Goal: Find specific page/section

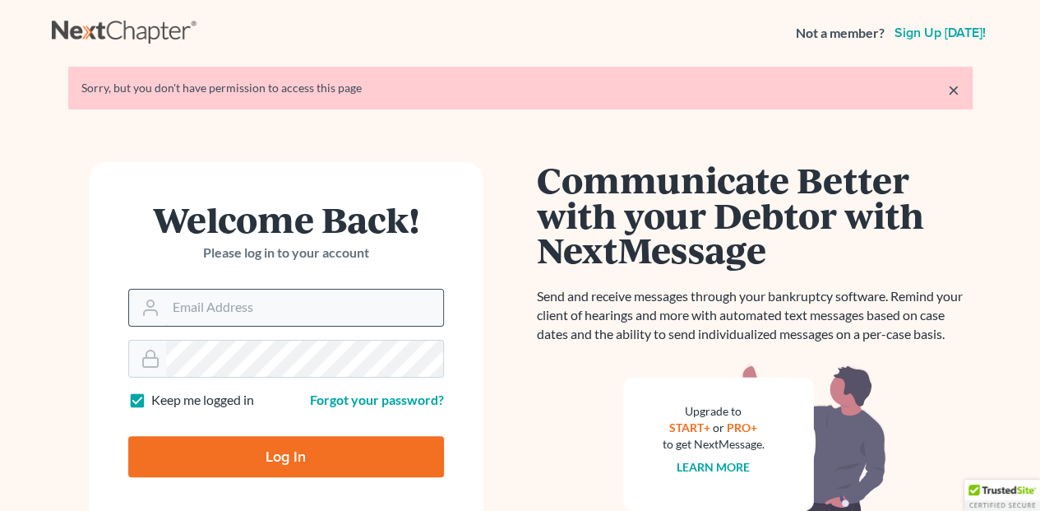
click at [192, 294] on input "Email Address" at bounding box center [304, 307] width 277 height 36
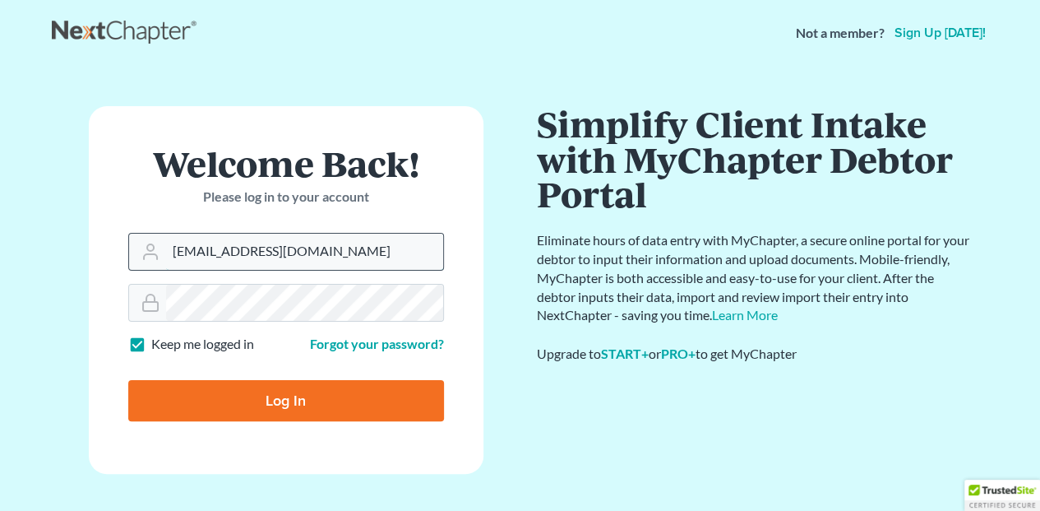
type input "[EMAIL_ADDRESS][DOMAIN_NAME]"
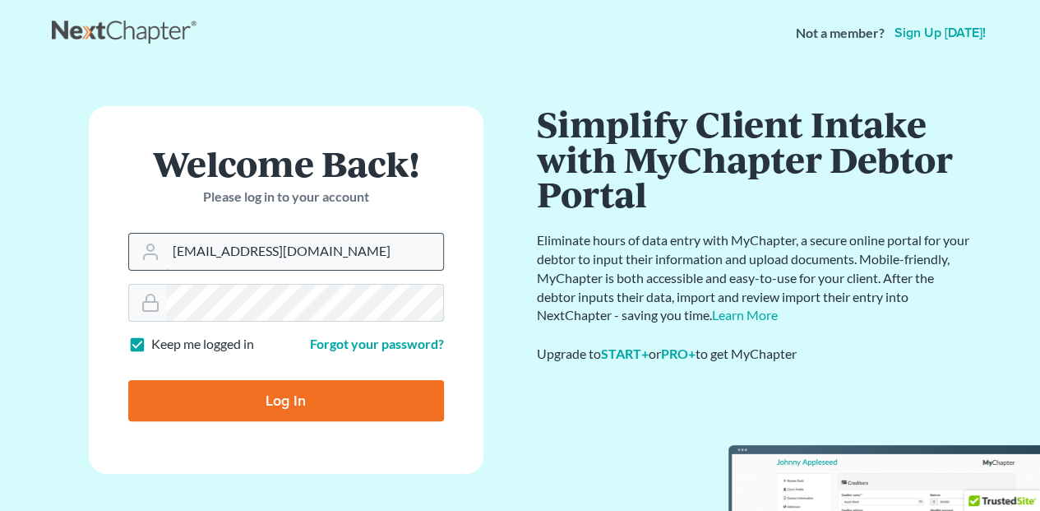
click at [128, 380] on input "Log In" at bounding box center [286, 400] width 316 height 41
type input "Thinking..."
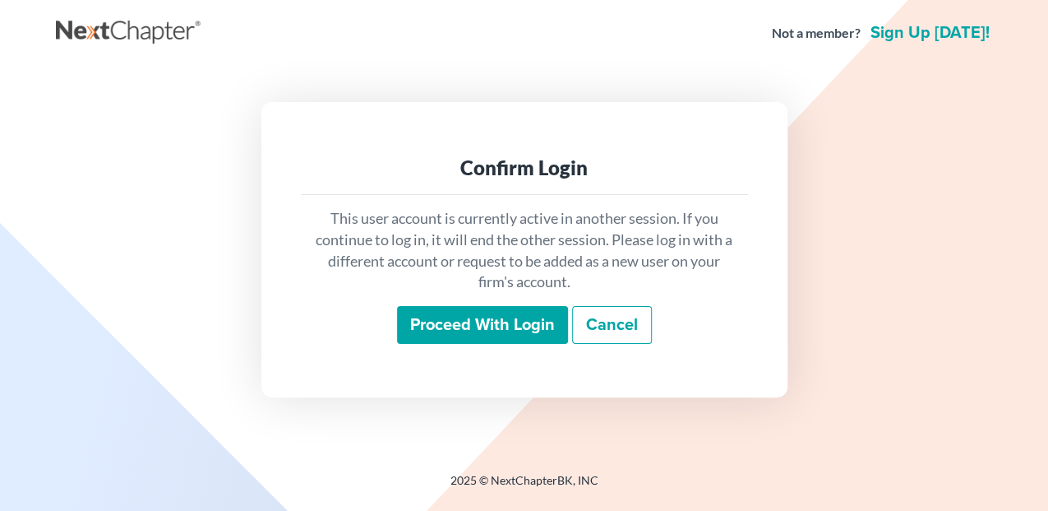
click at [460, 322] on input "Proceed with login" at bounding box center [482, 325] width 171 height 38
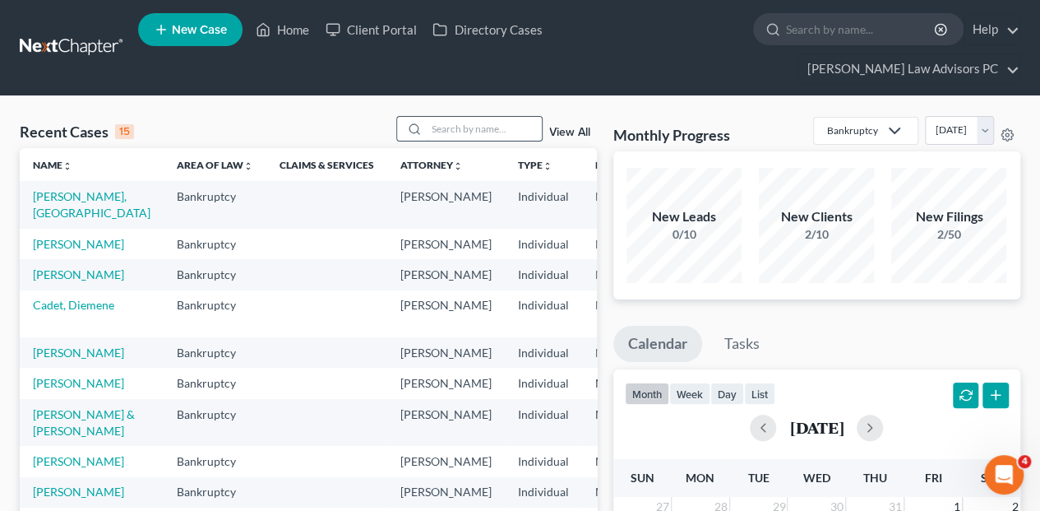
click at [434, 117] on input "search" at bounding box center [484, 129] width 115 height 24
type input "[PERSON_NAME]"
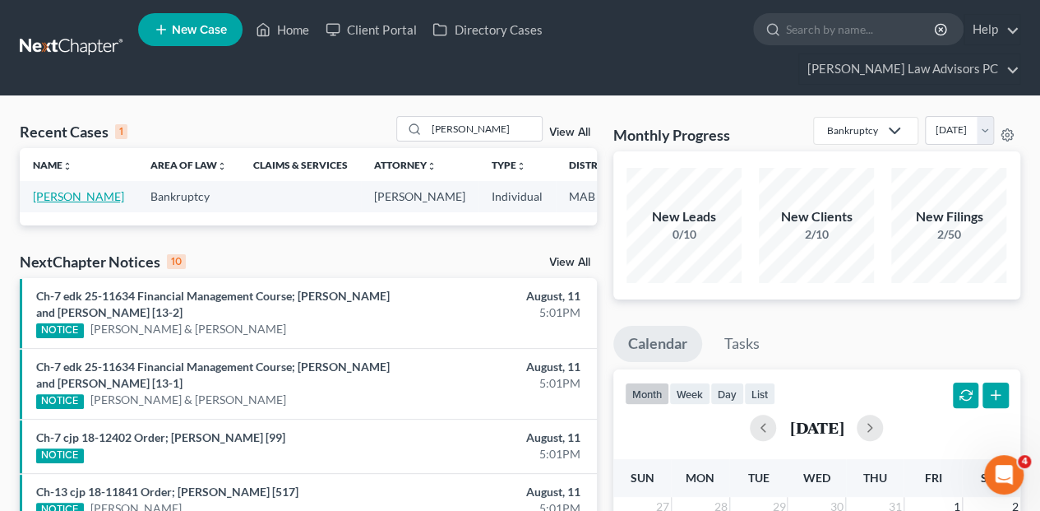
click at [40, 189] on link "[PERSON_NAME]" at bounding box center [78, 196] width 91 height 14
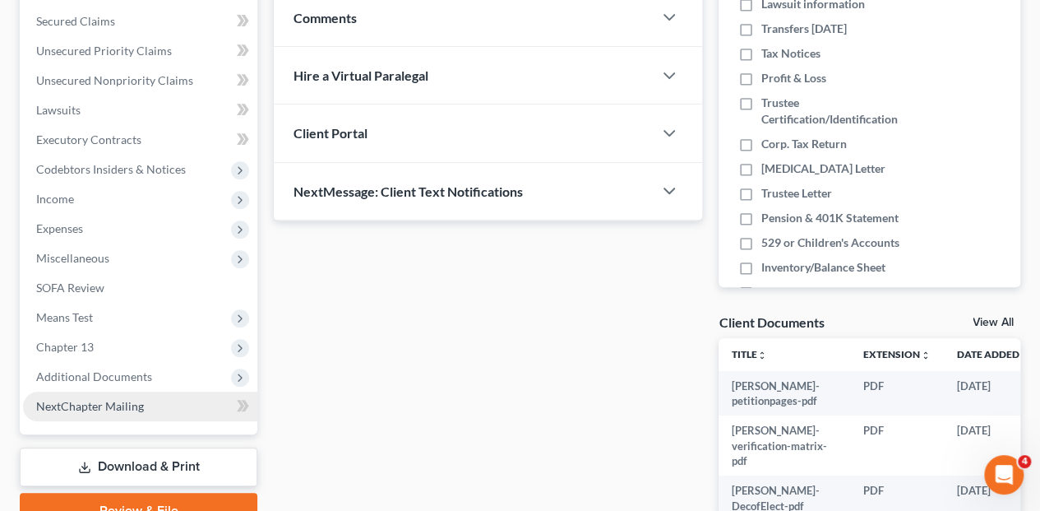
scroll to position [383, 0]
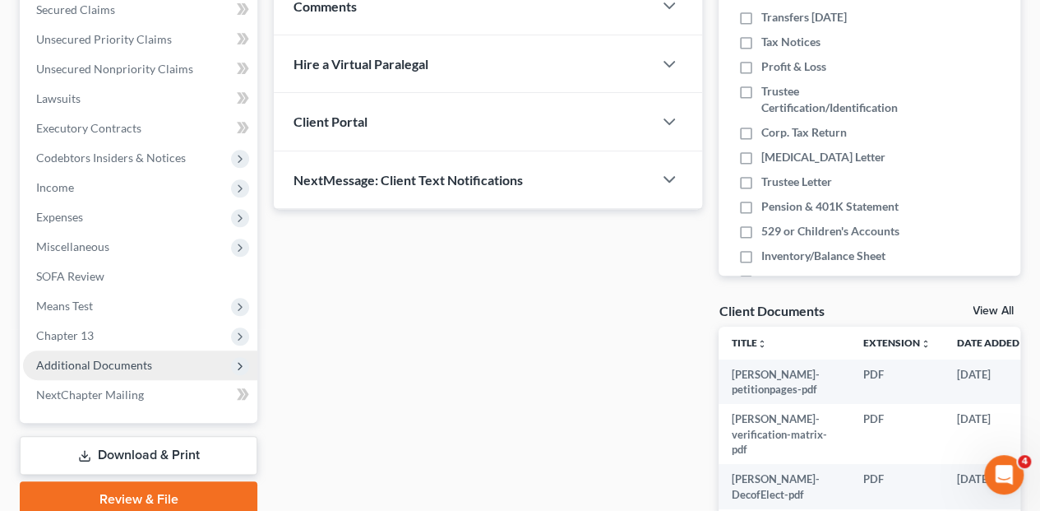
click at [178, 350] on span "Additional Documents" at bounding box center [140, 365] width 234 height 30
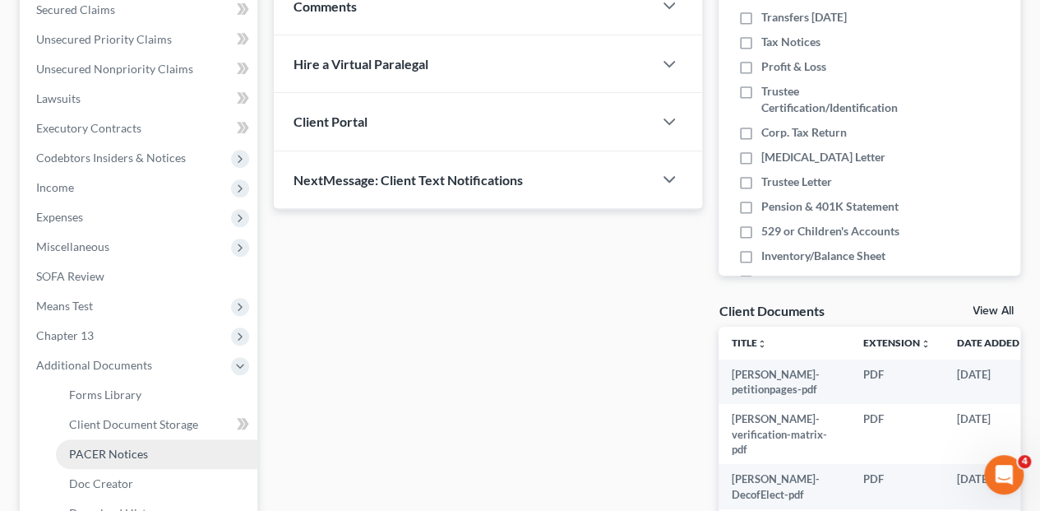
click at [123, 446] on span "PACER Notices" at bounding box center [108, 453] width 79 height 14
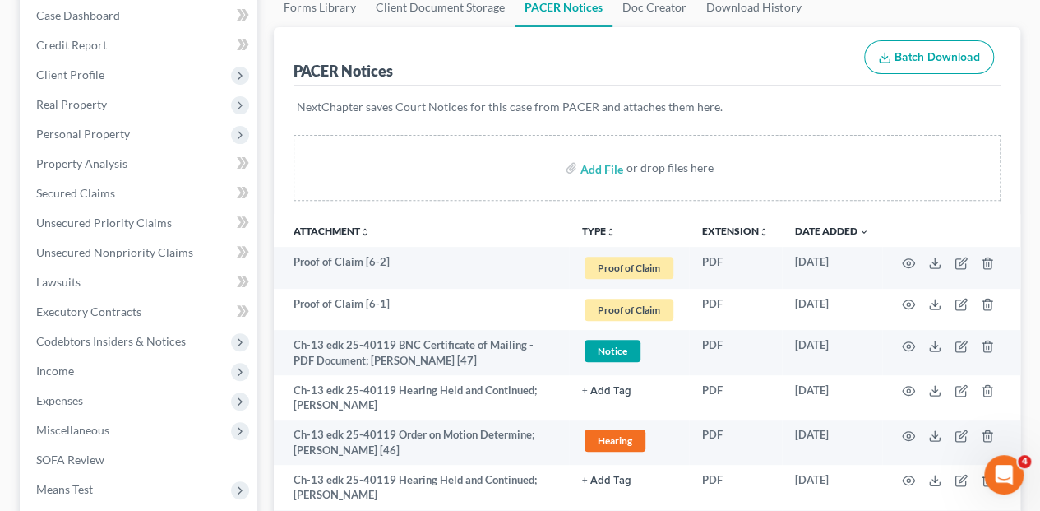
scroll to position [219, 0]
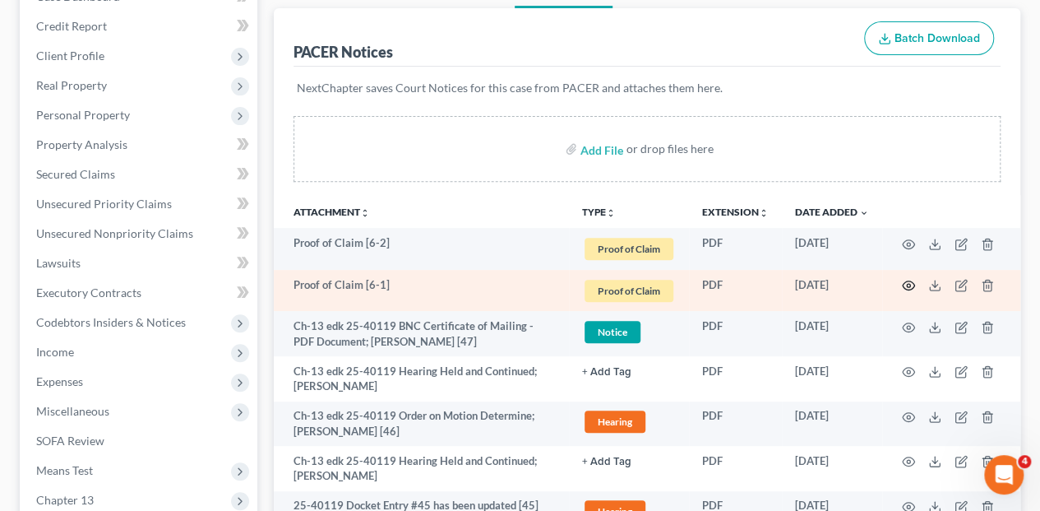
click at [906, 279] on icon "button" at bounding box center [908, 285] width 13 height 13
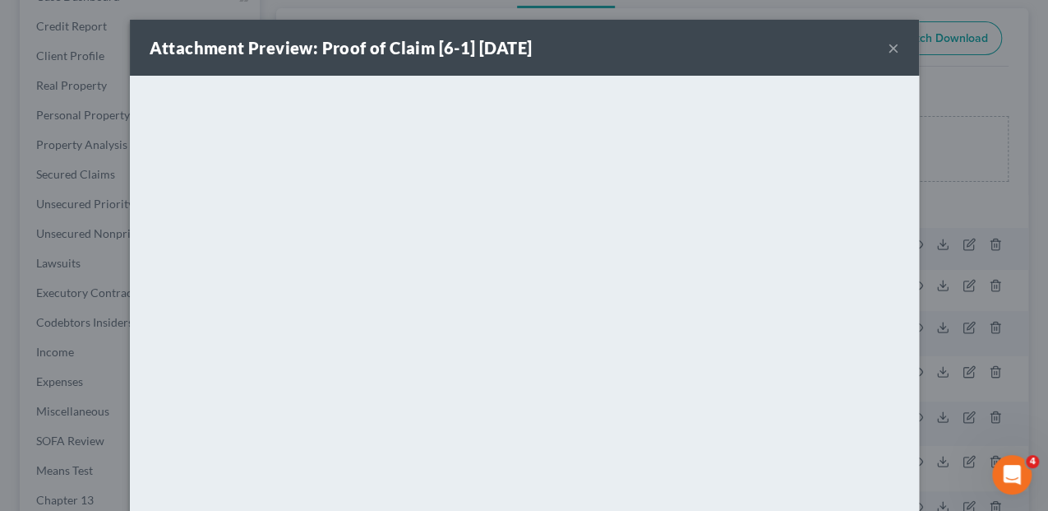
click at [888, 50] on button "×" at bounding box center [894, 48] width 12 height 20
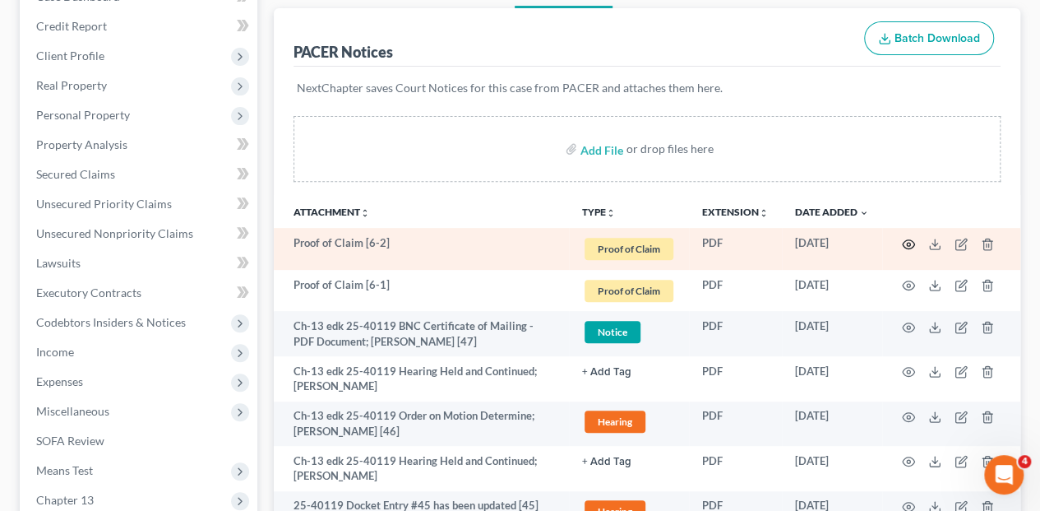
click at [904, 238] on icon "button" at bounding box center [908, 244] width 13 height 13
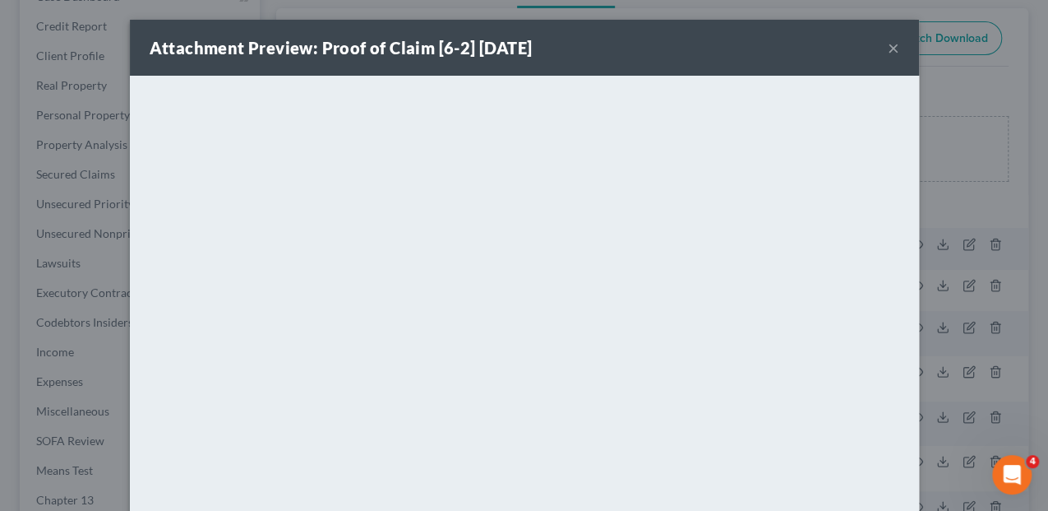
click at [888, 44] on button "×" at bounding box center [894, 48] width 12 height 20
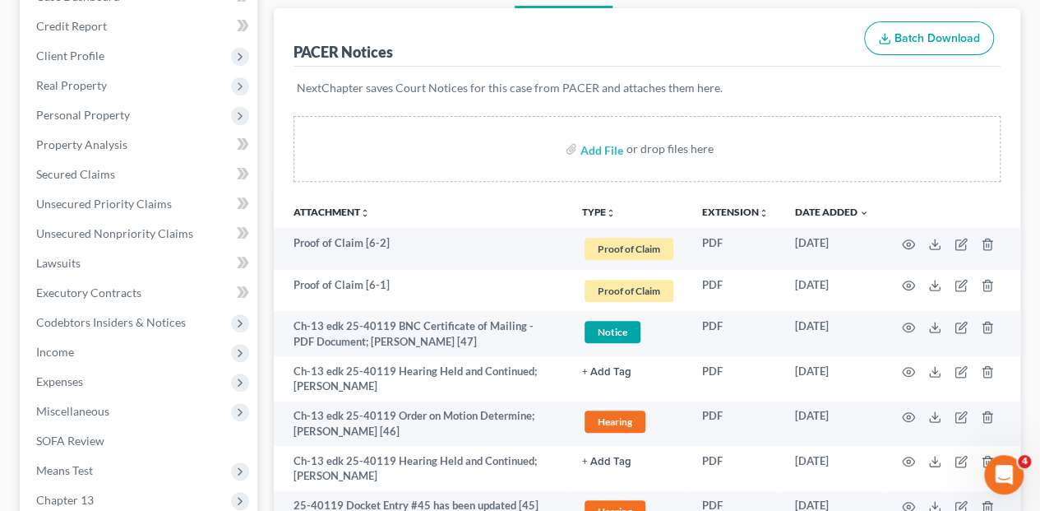
scroll to position [0, 0]
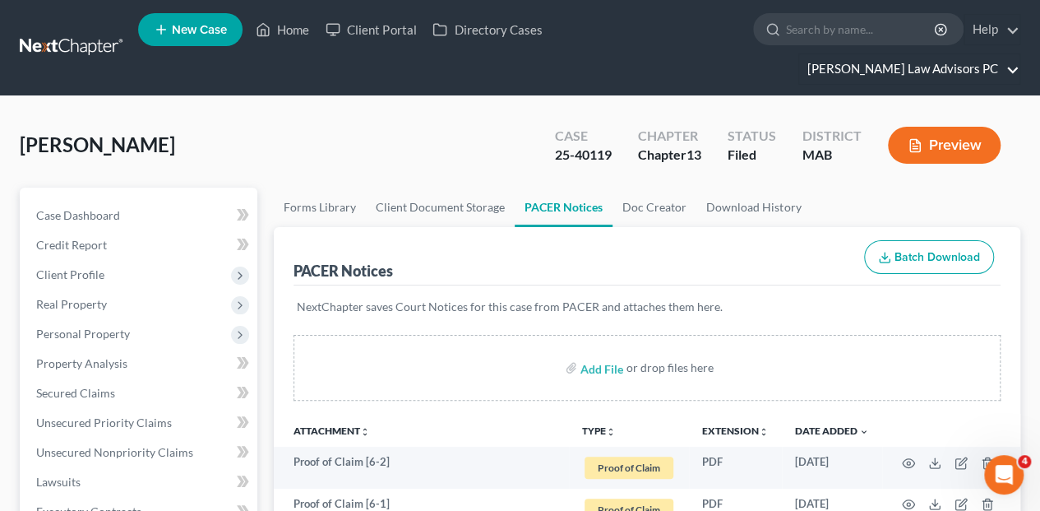
click at [937, 54] on link "[PERSON_NAME] Law Advisors PC" at bounding box center [909, 69] width 220 height 30
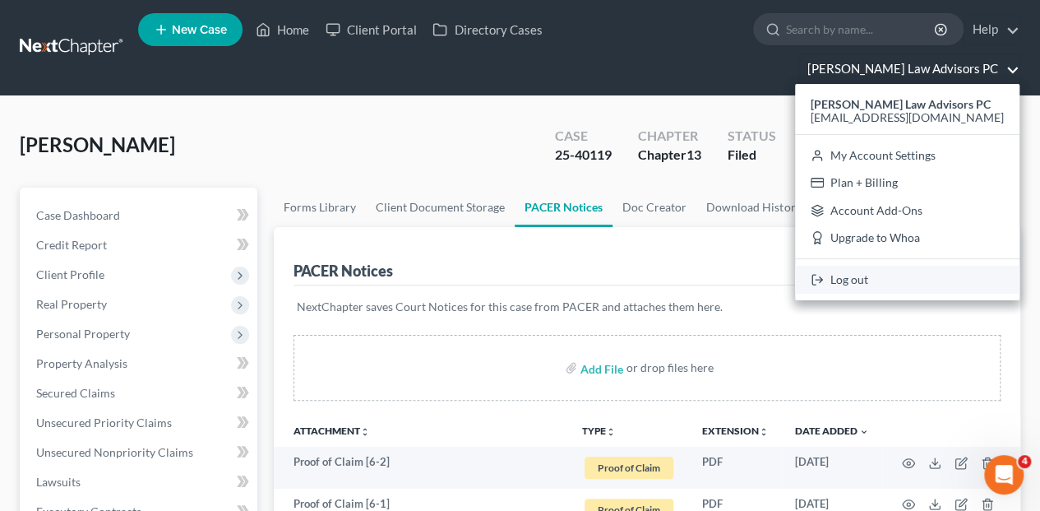
click at [917, 266] on link "Log out" at bounding box center [907, 280] width 224 height 28
